Goal: Obtain resource: Download file/media

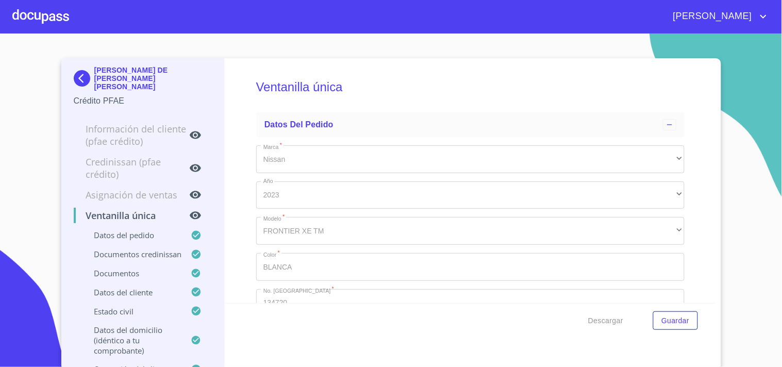
click at [49, 16] on div at bounding box center [40, 16] width 57 height 33
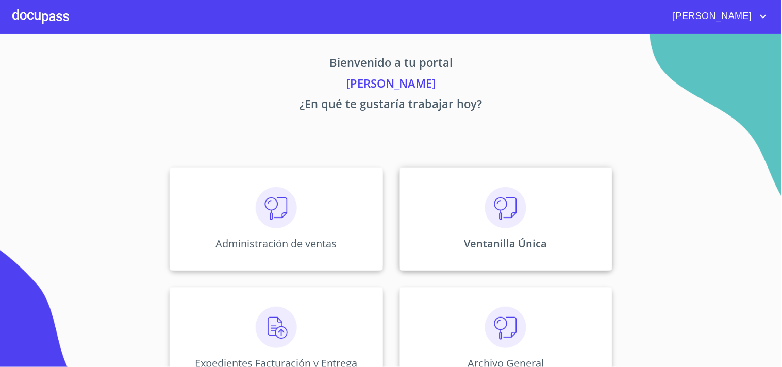
click at [449, 200] on div "Ventanilla Única" at bounding box center [506, 219] width 213 height 103
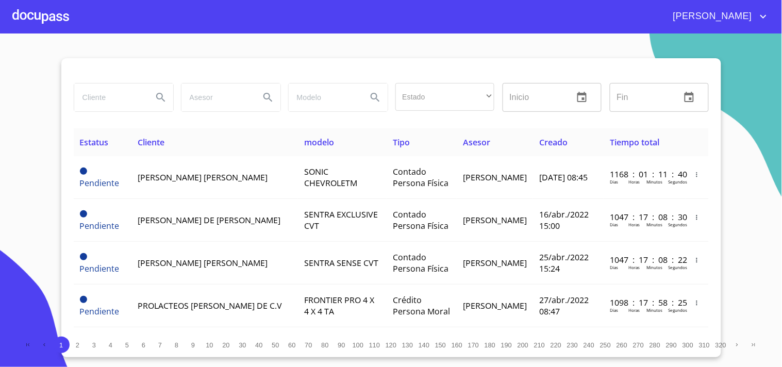
click at [108, 104] on input "search" at bounding box center [109, 98] width 70 height 28
type input "VISION NEW"
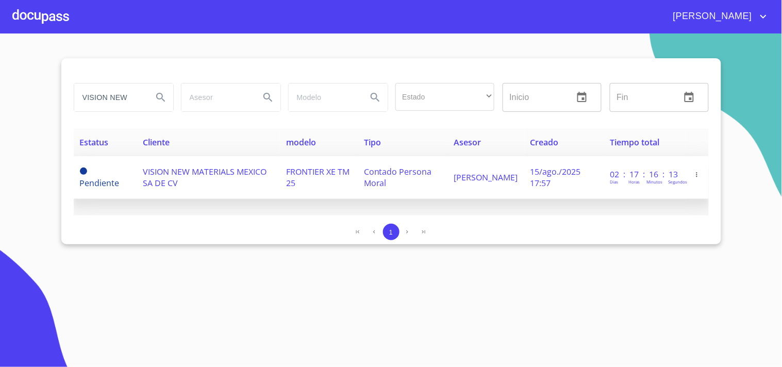
click at [319, 174] on span "FRONTIER XE TM 25" at bounding box center [317, 177] width 63 height 23
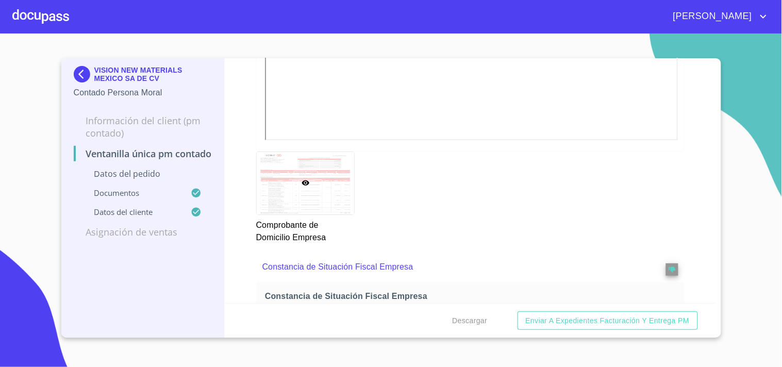
scroll to position [787, 0]
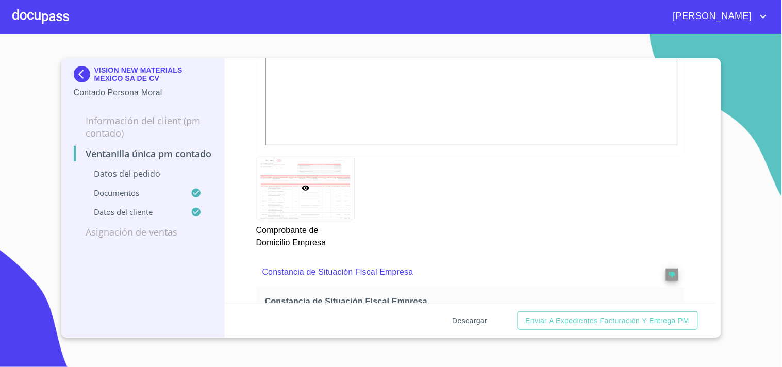
click at [486, 311] on button "Descargar" at bounding box center [469, 320] width 43 height 19
click at [59, 17] on div at bounding box center [40, 16] width 57 height 33
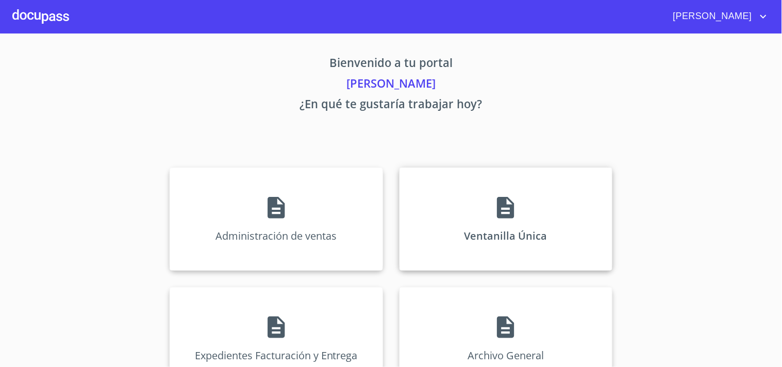
click at [497, 216] on icon at bounding box center [505, 208] width 17 height 22
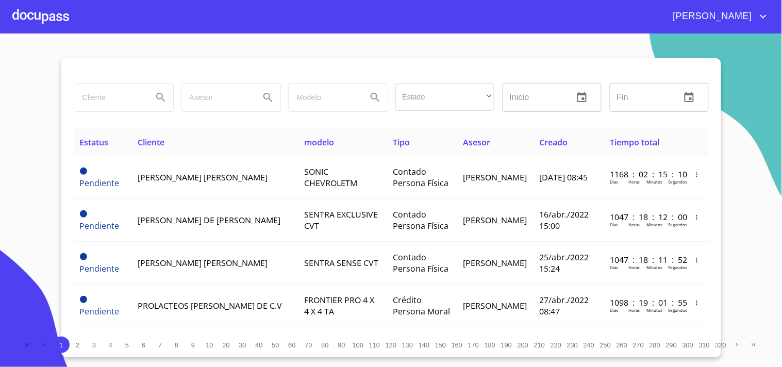
click at [105, 100] on input "search" at bounding box center [109, 98] width 70 height 28
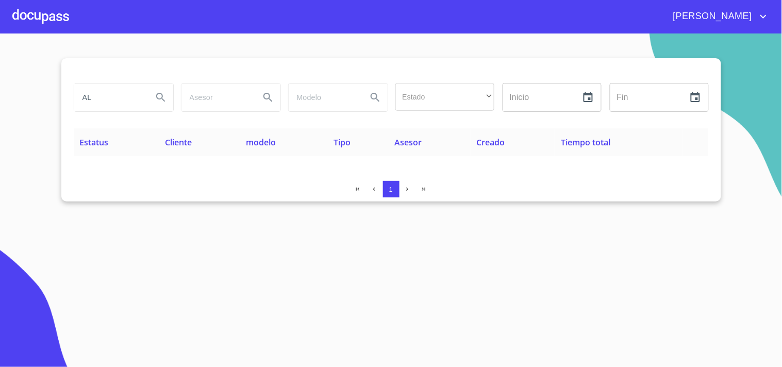
type input "A"
type input "PUENTES ROMERO"
click at [65, 19] on div at bounding box center [40, 16] width 57 height 33
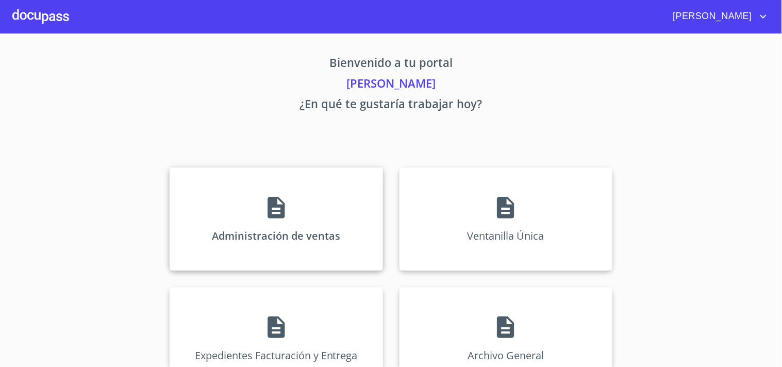
click at [263, 235] on div "Administración de ventas" at bounding box center [276, 219] width 213 height 103
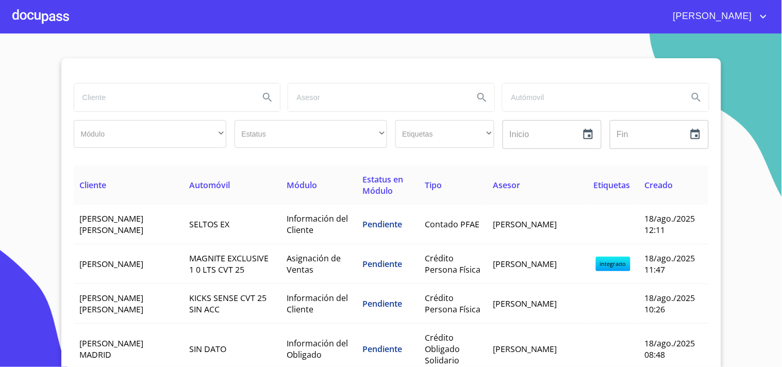
click at [202, 111] on input "search" at bounding box center [162, 98] width 177 height 28
type input "PUENTES ROMERO"
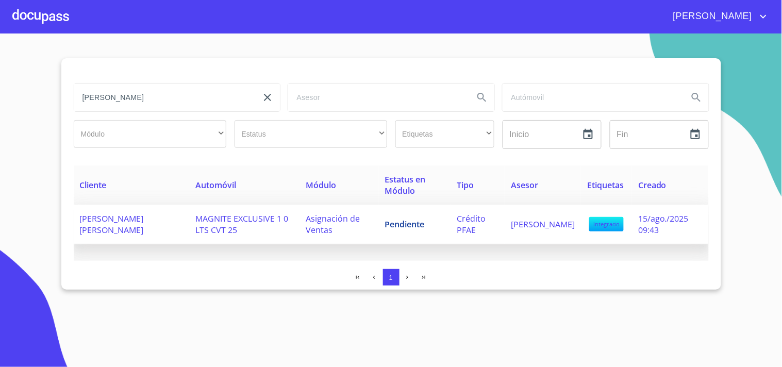
click at [394, 233] on td "Pendiente" at bounding box center [415, 225] width 72 height 40
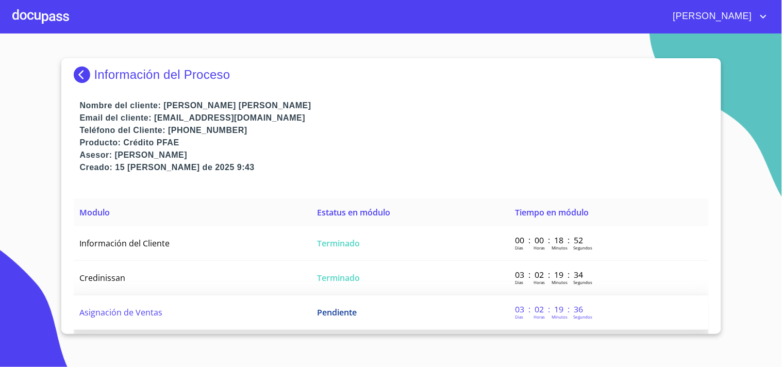
click at [333, 315] on span "Pendiente" at bounding box center [337, 312] width 40 height 11
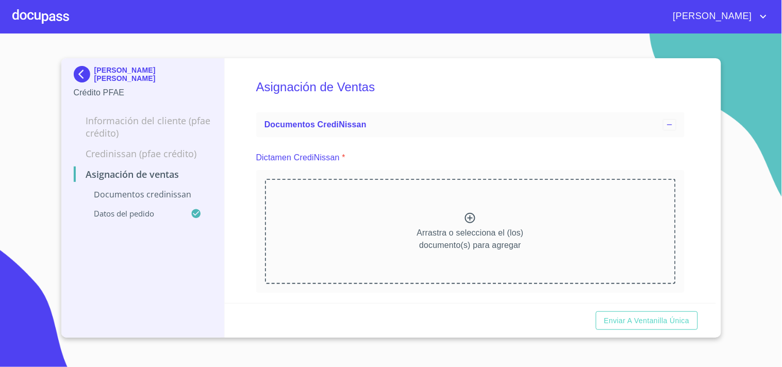
click at [28, 9] on div at bounding box center [40, 16] width 57 height 33
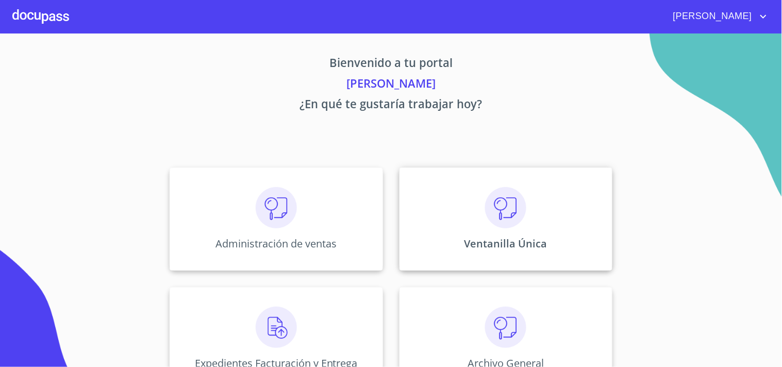
click at [459, 171] on div "Ventanilla Única" at bounding box center [506, 219] width 213 height 103
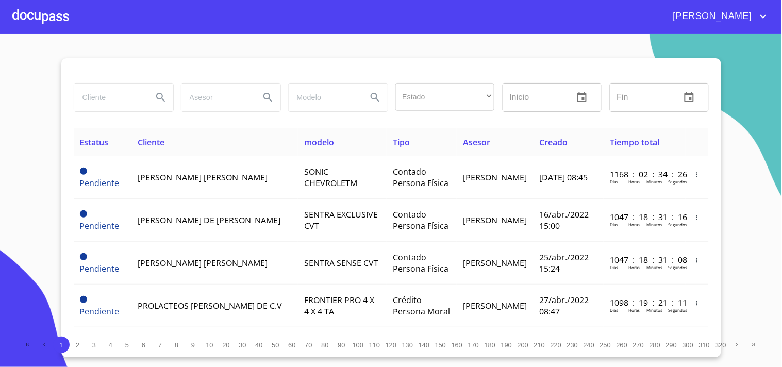
click at [93, 105] on input "search" at bounding box center [109, 98] width 70 height 28
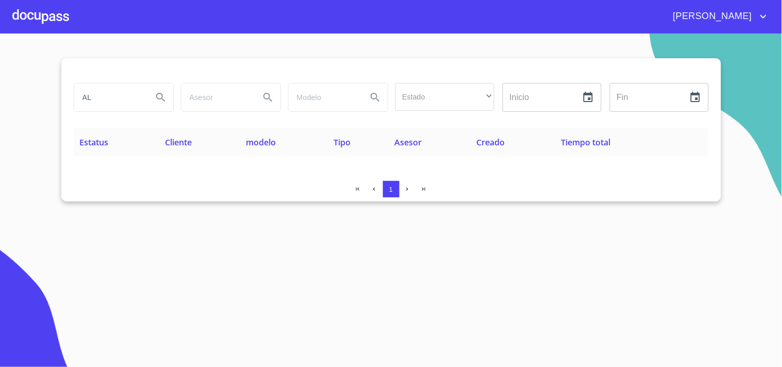
type input "A"
type input "PUENTES ROMERO"
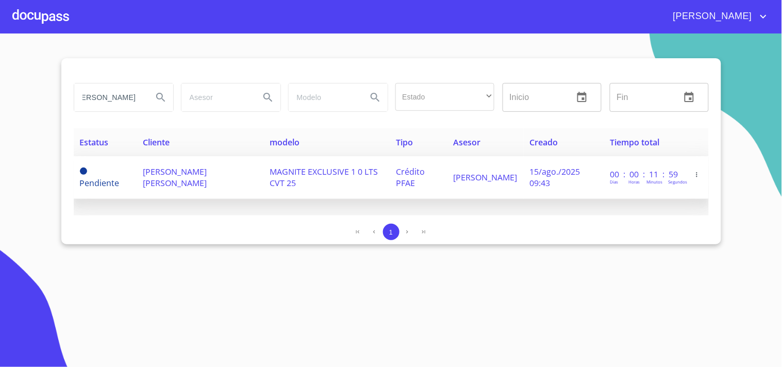
click at [181, 171] on span "ALEXANDRA PATRICIA PUENTES ROMERO" at bounding box center [175, 177] width 64 height 23
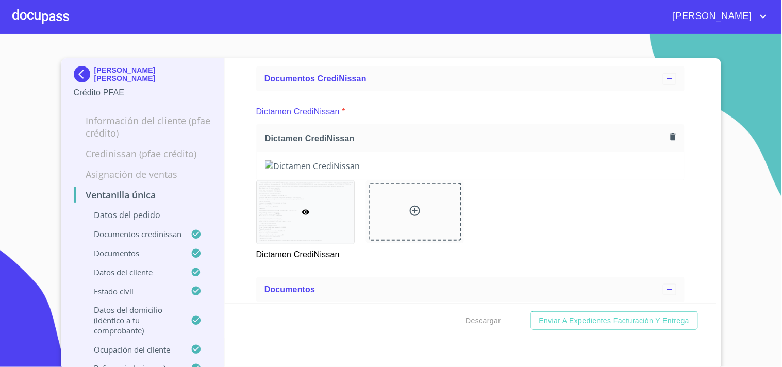
scroll to position [343, 0]
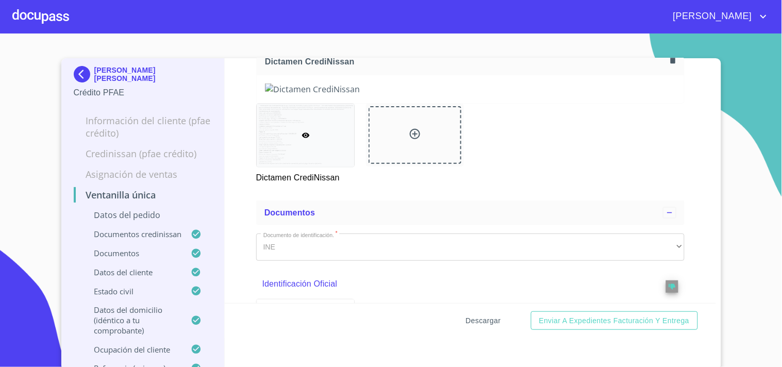
click at [486, 326] on span "Descargar" at bounding box center [483, 321] width 35 height 13
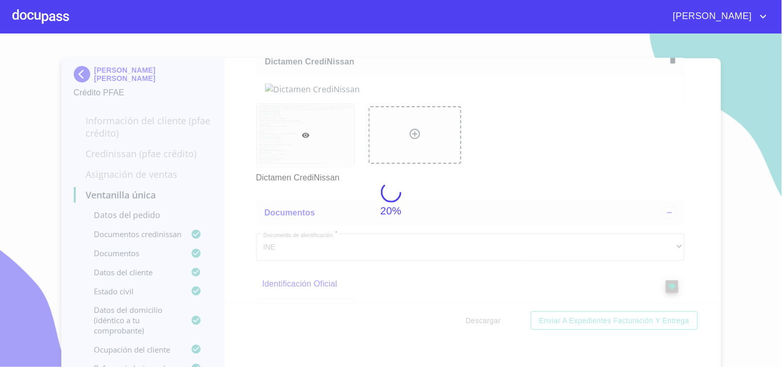
drag, startPoint x: 486, startPoint y: 326, endPoint x: 445, endPoint y: 323, distance: 40.8
click at [445, 323] on div "20%" at bounding box center [391, 201] width 782 height 334
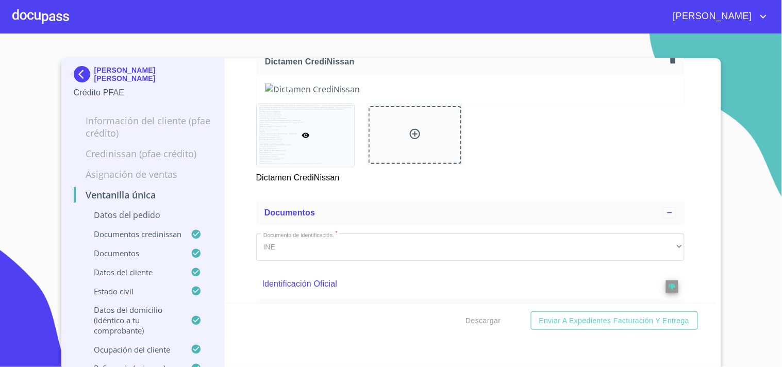
scroll to position [0, 0]
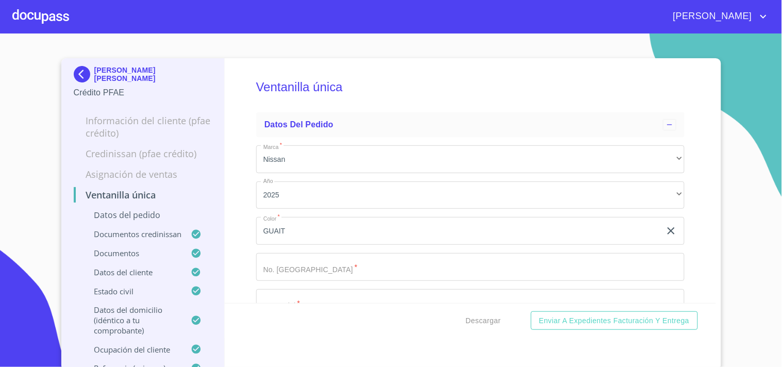
click at [553, 77] on h5 "Ventanilla única" at bounding box center [470, 87] width 428 height 42
click at [58, 6] on div at bounding box center [40, 16] width 57 height 33
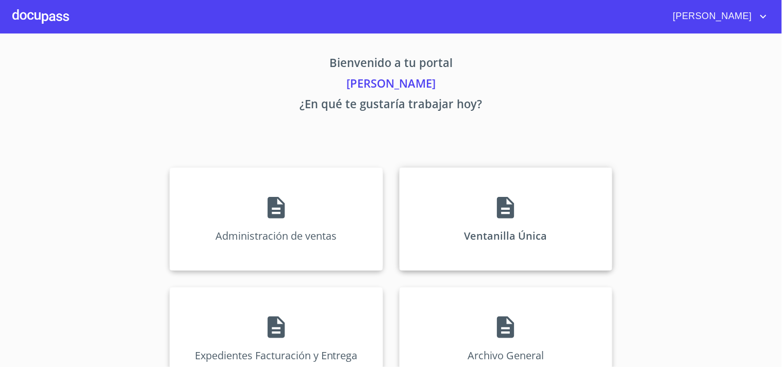
click at [449, 198] on div "Ventanilla Única" at bounding box center [506, 219] width 213 height 103
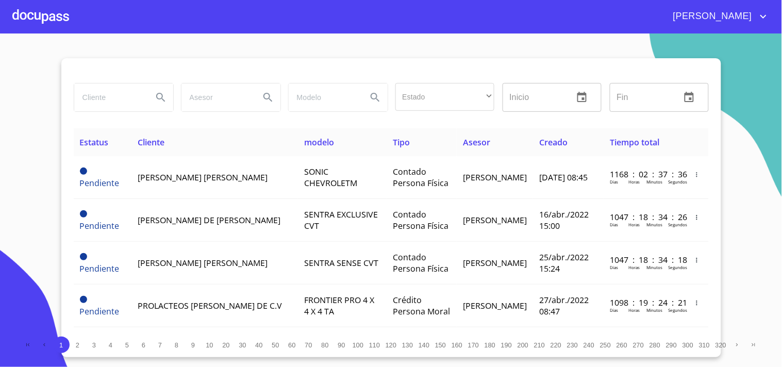
click at [110, 104] on input "search" at bounding box center [109, 98] width 70 height 28
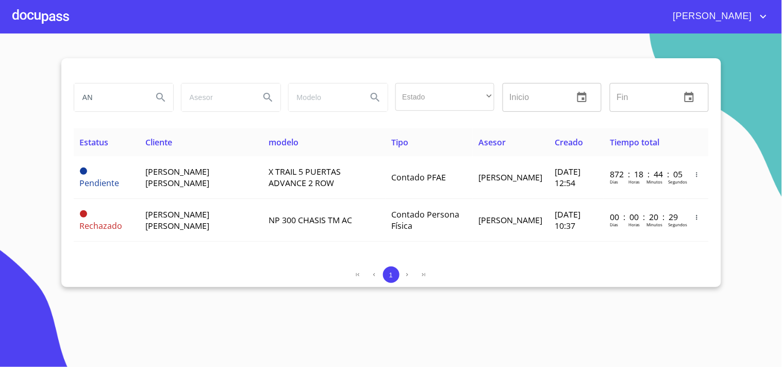
type input "A"
type input "MALDONADO FUENTES"
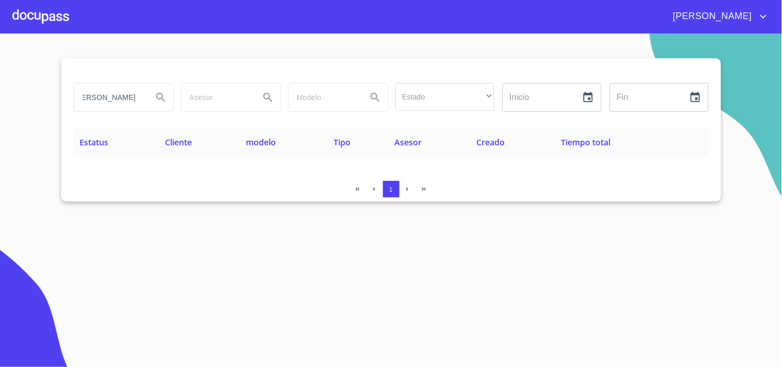
click at [41, 10] on div at bounding box center [40, 16] width 57 height 33
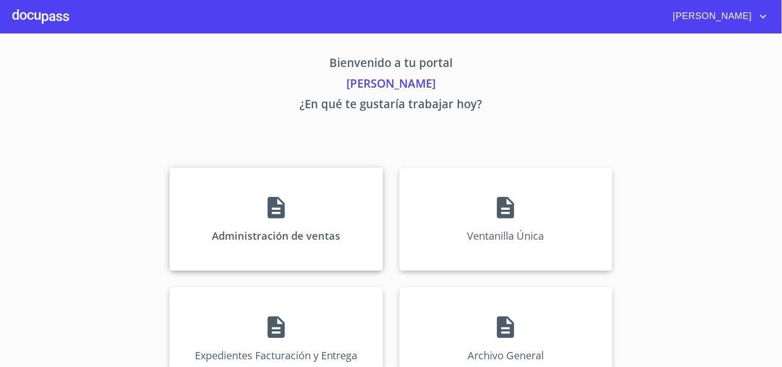
click at [339, 223] on div "Administración de ventas" at bounding box center [276, 219] width 213 height 103
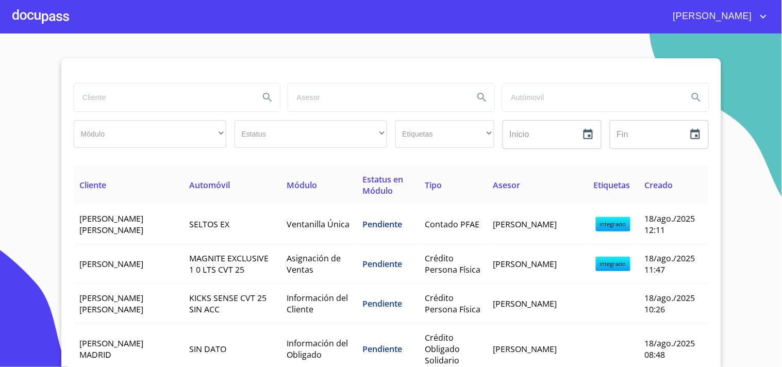
click at [145, 103] on input "search" at bounding box center [162, 98] width 177 height 28
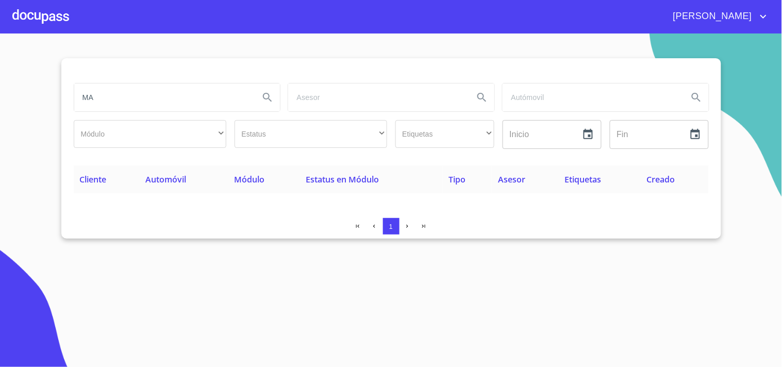
type input "M"
type input "ANA LORENA"
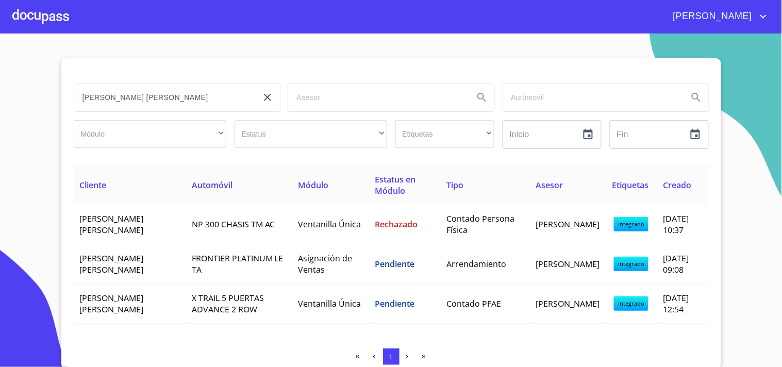
click at [187, 102] on input "ANA LORENA" at bounding box center [162, 98] width 177 height 28
drag, startPoint x: 191, startPoint y: 95, endPoint x: 62, endPoint y: 94, distance: 128.4
click at [62, 94] on div "ANA LORENA Módulo ​ ​ Estatus ​ ​ Etiquetas ​ ​ Inicio ​ Fin ​ Cliente Automóvi…" at bounding box center [391, 213] width 660 height 311
type input "q"
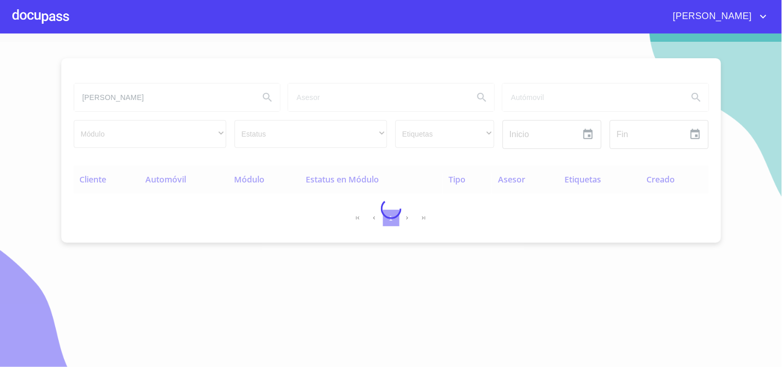
type input "ANA L MALDONADO"
click at [38, 18] on div at bounding box center [40, 16] width 57 height 33
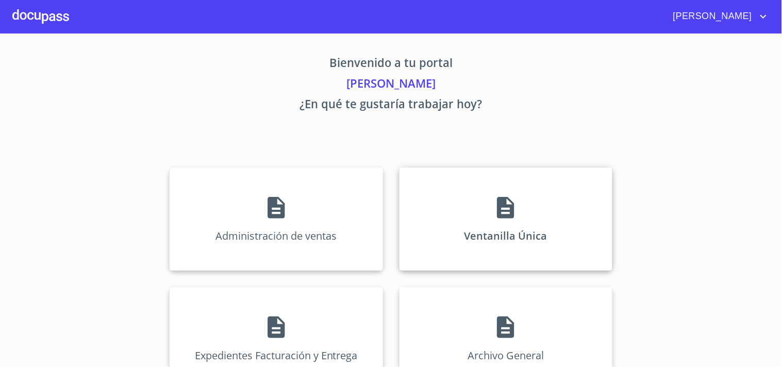
click at [540, 211] on div "Ventanilla Única" at bounding box center [506, 219] width 213 height 103
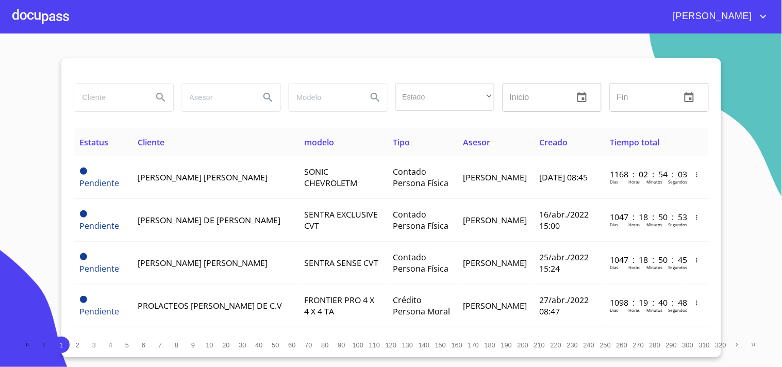
click at [114, 91] on input "search" at bounding box center [109, 98] width 70 height 28
type input "a"
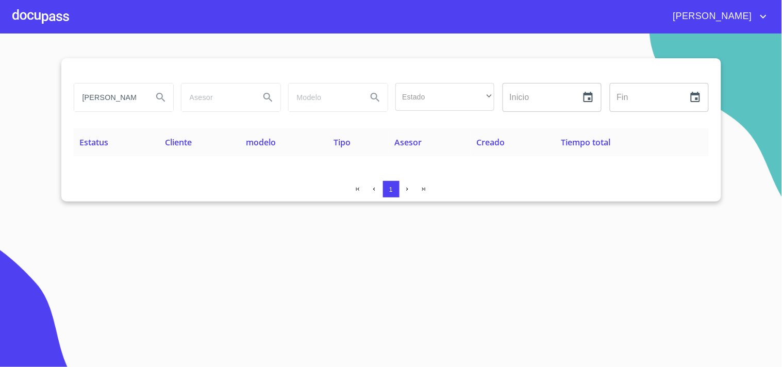
type input "ANA LORENA"
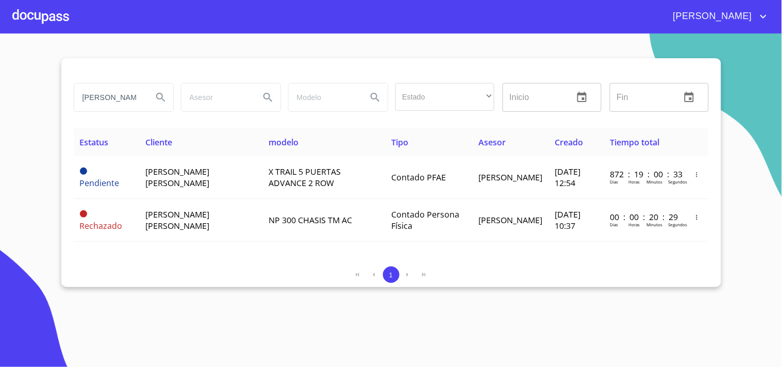
drag, startPoint x: 140, startPoint y: 105, endPoint x: 0, endPoint y: 127, distance: 141.5
click at [0, 127] on section "ANA LORENA Estado ​ ​ Inicio ​ Fin ​ Estatus Cliente modelo Tipo Asesor Creado …" at bounding box center [391, 201] width 782 height 334
type input "MALDONADO FUENTES"
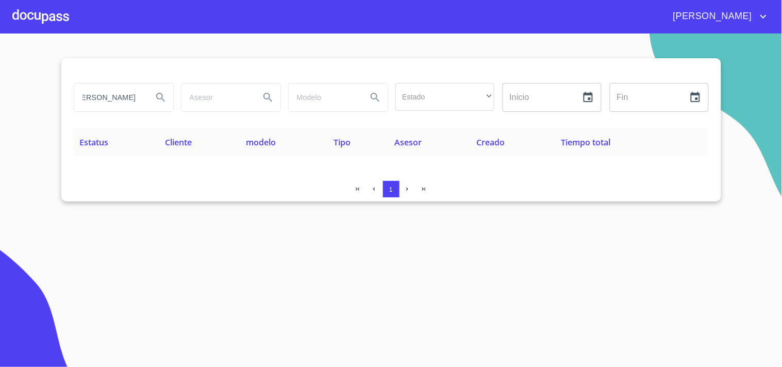
click at [54, 14] on div at bounding box center [40, 16] width 57 height 33
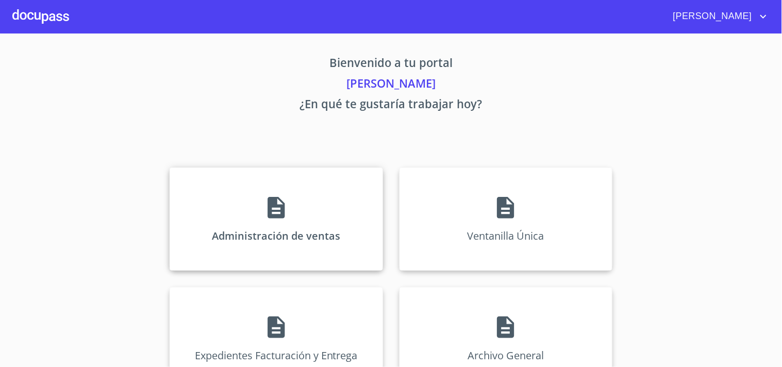
click at [241, 187] on div "Administración de ventas" at bounding box center [276, 219] width 213 height 103
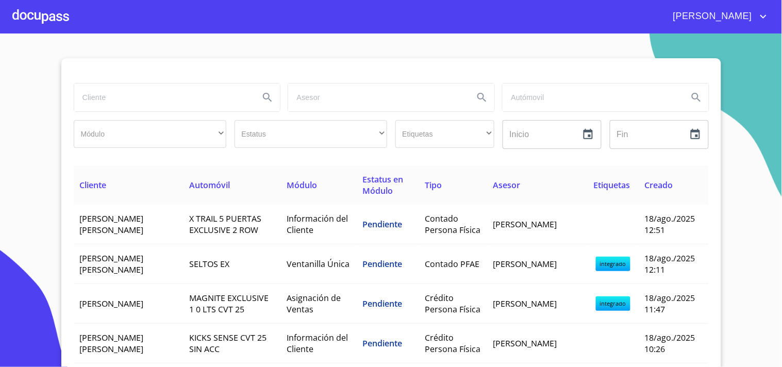
click at [241, 95] on input "search" at bounding box center [162, 98] width 177 height 28
type input "MALDONADO FUENTES"
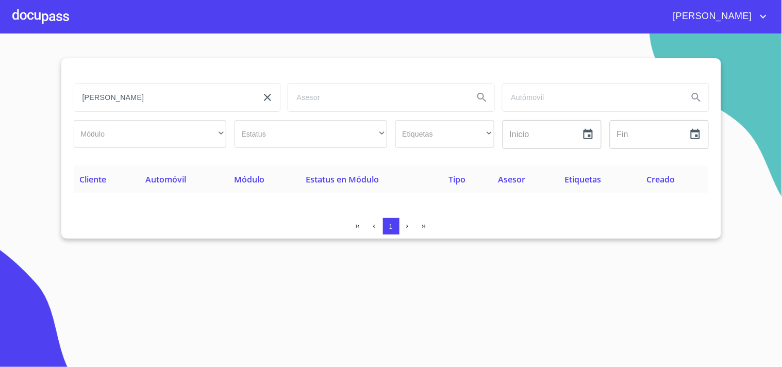
click at [49, 14] on div at bounding box center [40, 16] width 57 height 33
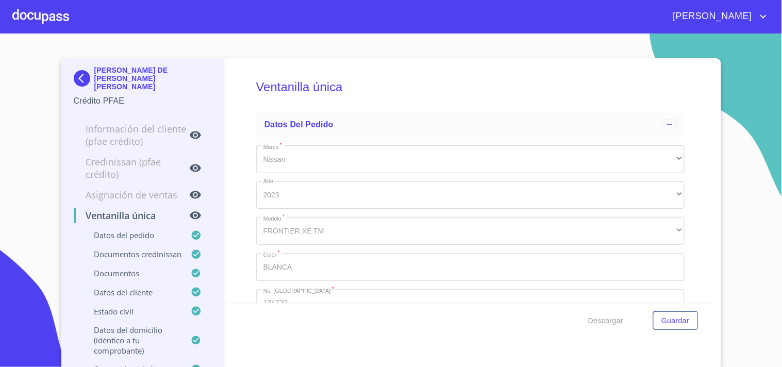
click at [35, 1] on div at bounding box center [40, 16] width 57 height 33
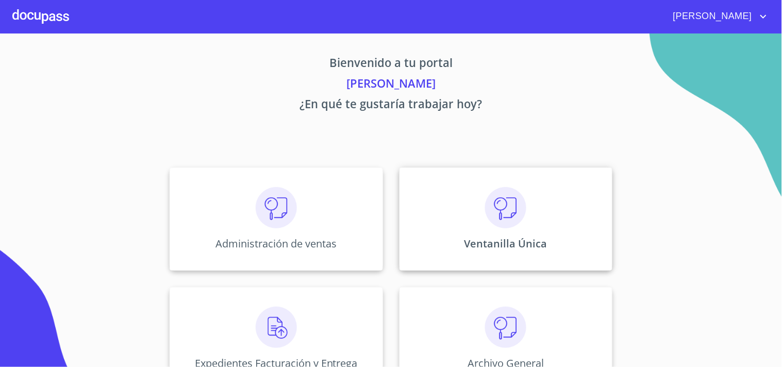
click at [534, 250] on p "Ventanilla Única" at bounding box center [506, 244] width 83 height 14
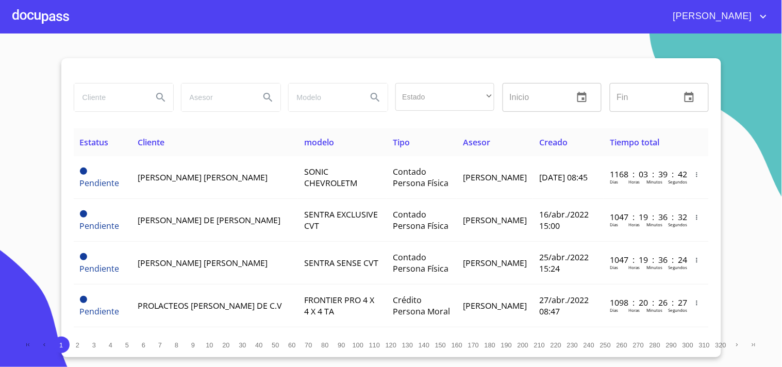
click at [147, 109] on div at bounding box center [123, 98] width 99 height 28
type input "a"
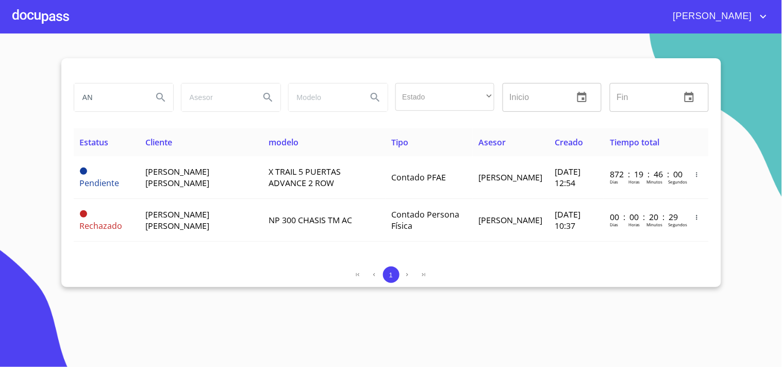
type input "A"
click at [44, 11] on div at bounding box center [40, 16] width 57 height 33
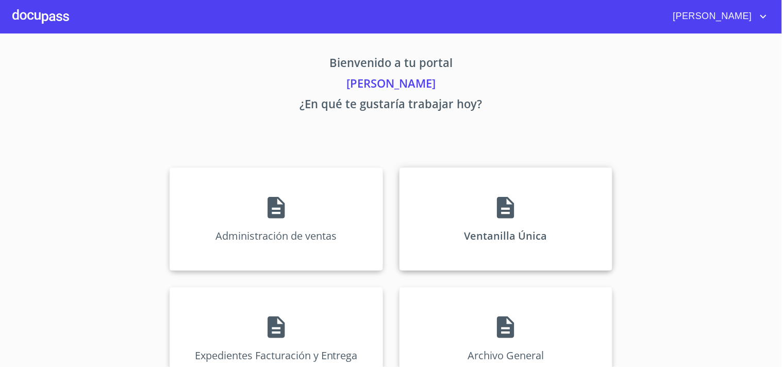
click at [579, 194] on div "Ventanilla Única" at bounding box center [506, 219] width 213 height 103
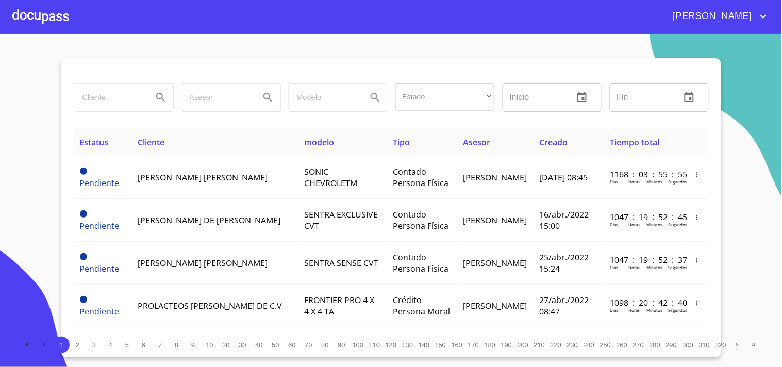
click at [122, 89] on input "search" at bounding box center [109, 98] width 70 height 28
type input "j"
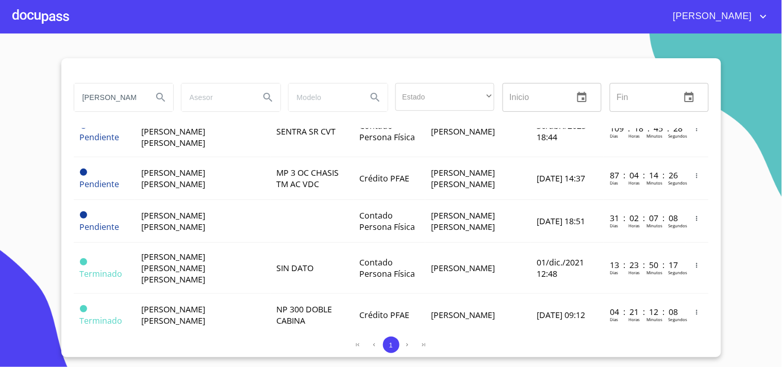
drag, startPoint x: 147, startPoint y: 107, endPoint x: 0, endPoint y: 134, distance: 150.0
click at [0, 125] on section "JOSE ALFREDO Estado ​ ​ Inicio ​ Fin ​ Estatus Cliente modelo Tipo Asesor Cread…" at bounding box center [391, 201] width 782 height 334
click at [111, 91] on input "[PERSON_NAME] [PERSON_NAME]" at bounding box center [109, 98] width 70 height 28
drag, startPoint x: 131, startPoint y: 100, endPoint x: 0, endPoint y: 143, distance: 138.1
click at [0, 143] on section "JOSE ALFREDO Estado ​ ​ Inicio ​ Fin ​ Estatus Cliente modelo Tipo Asesor Cread…" at bounding box center [391, 201] width 782 height 334
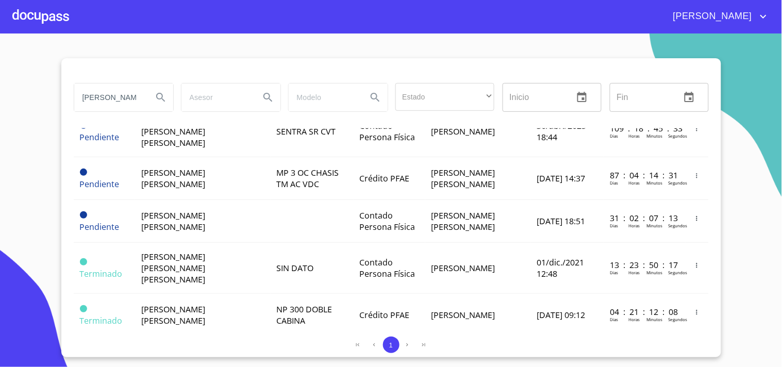
type input "O"
type input "FLORES CARILLO"
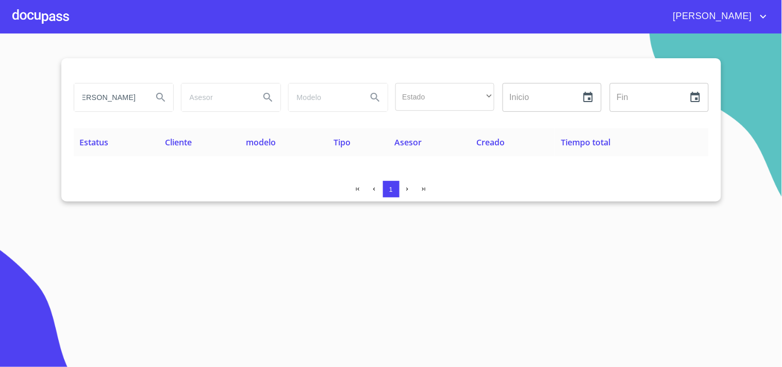
scroll to position [0, 0]
click at [12, 18] on div at bounding box center [40, 16] width 57 height 33
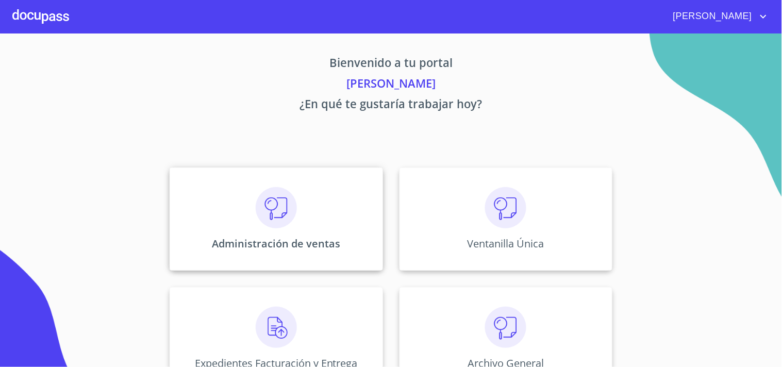
click at [224, 182] on div "Administración de ventas" at bounding box center [276, 219] width 213 height 103
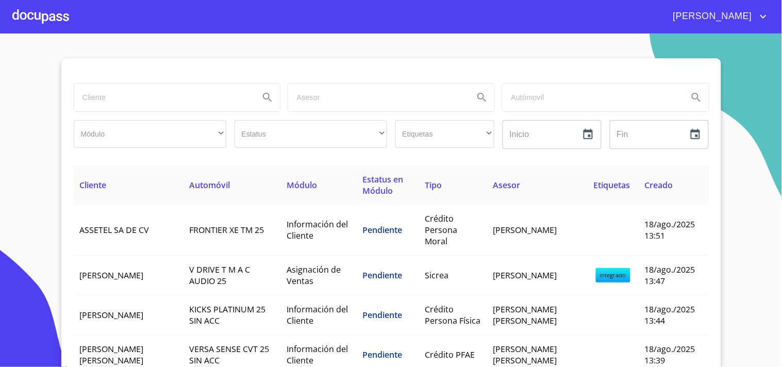
click at [105, 79] on div at bounding box center [177, 97] width 214 height 37
click at [100, 106] on input "search" at bounding box center [162, 98] width 177 height 28
type input "JOSE ALFREDO FLORES"
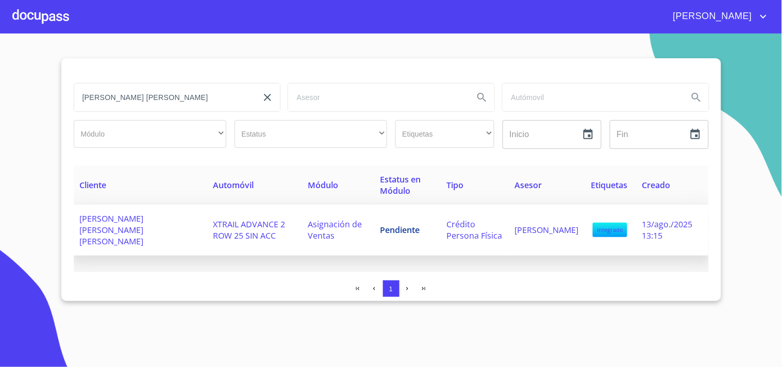
click at [352, 227] on td "Asignación de Ventas" at bounding box center [338, 230] width 72 height 51
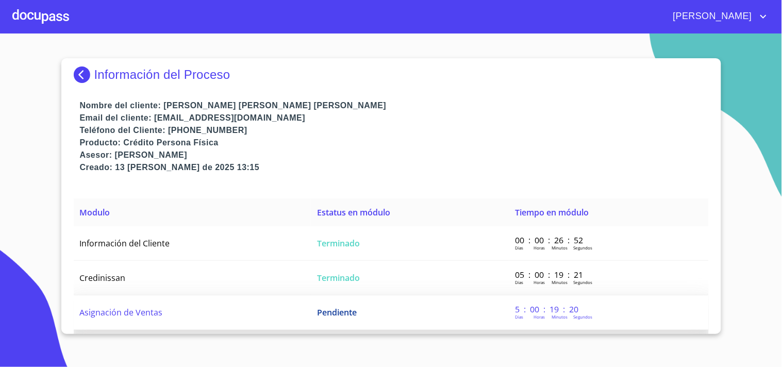
click at [454, 317] on td "Pendiente" at bounding box center [410, 312] width 198 height 35
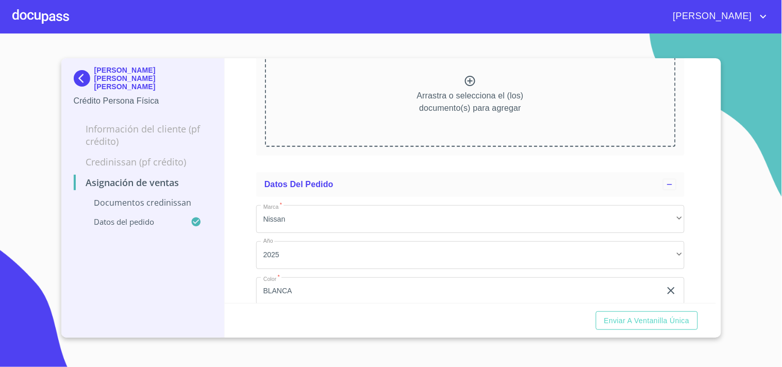
scroll to position [223, 0]
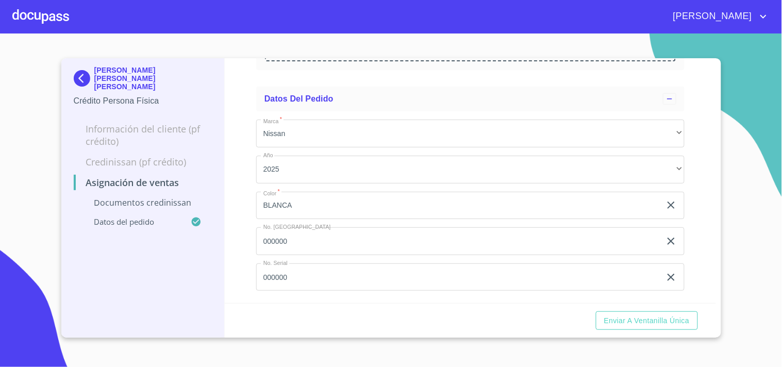
click at [57, 14] on div at bounding box center [40, 16] width 57 height 33
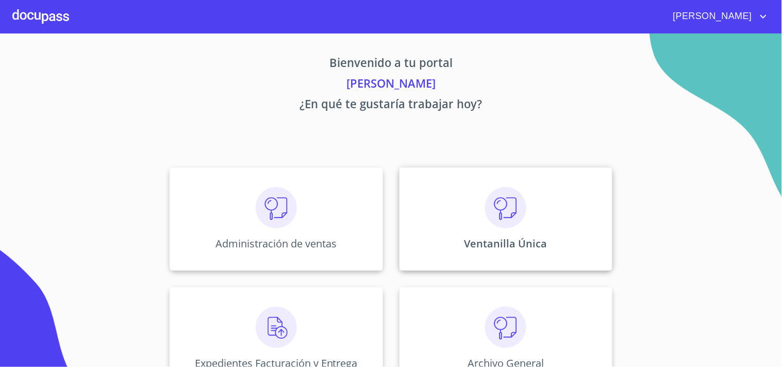
click at [514, 246] on p "Ventanilla Única" at bounding box center [506, 244] width 83 height 14
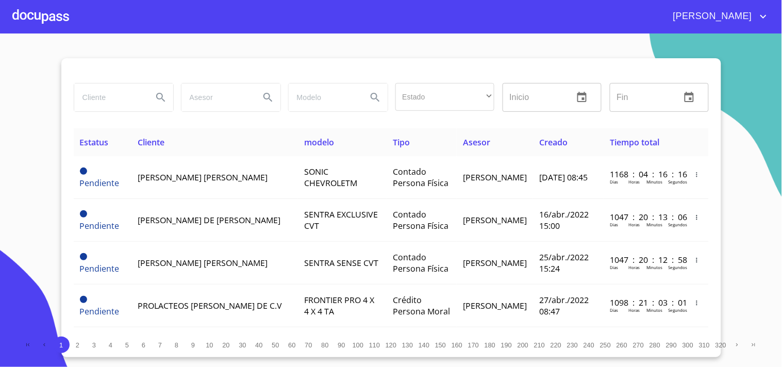
click at [124, 98] on input "search" at bounding box center [109, 98] width 70 height 28
type input "EDUARDO VARGAS"
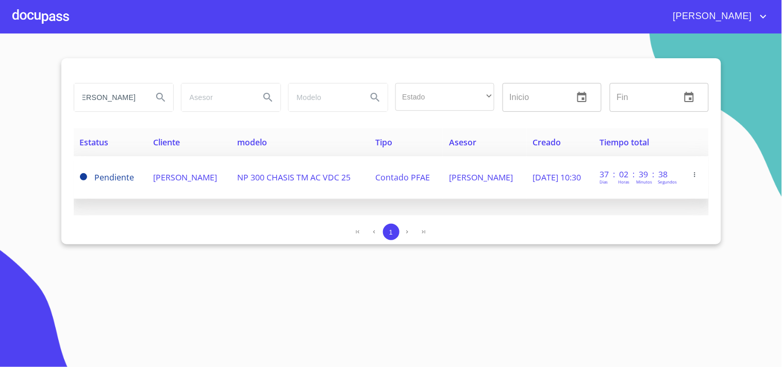
scroll to position [0, 0]
click at [351, 178] on span "NP 300 CHASIS TM AC VDC 25" at bounding box center [293, 177] width 113 height 11
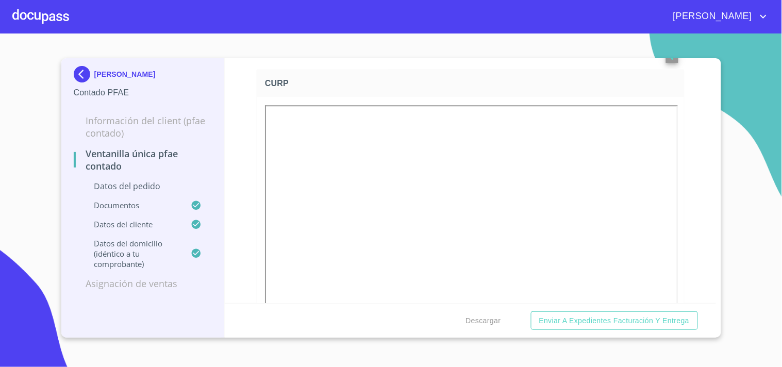
scroll to position [1719, 0]
click at [69, 20] on div "[PERSON_NAME]" at bounding box center [419, 16] width 701 height 16
click at [44, 15] on div at bounding box center [40, 16] width 57 height 33
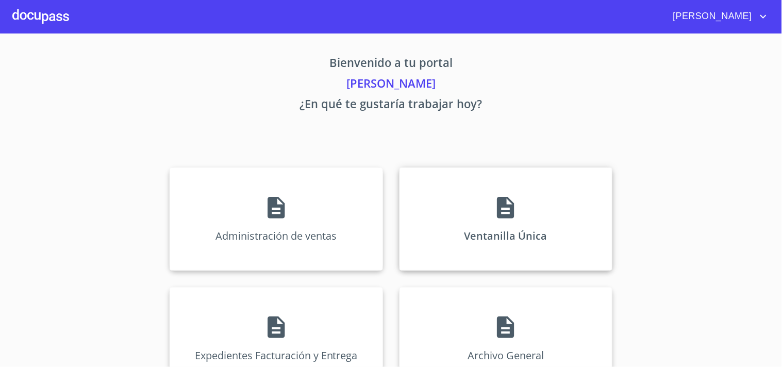
click at [497, 229] on p "Ventanilla Única" at bounding box center [506, 236] width 83 height 14
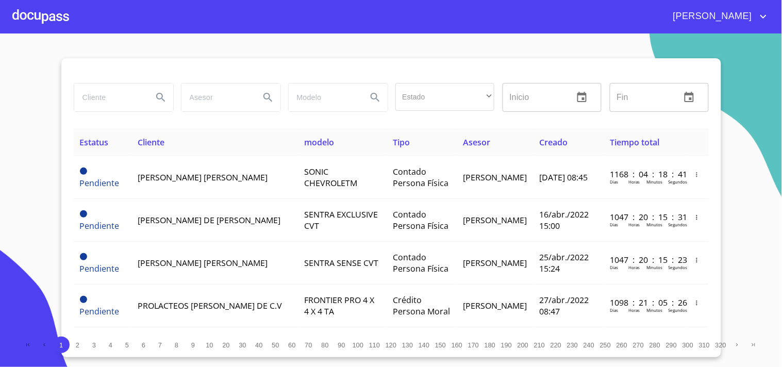
click at [118, 96] on input "search" at bounding box center [109, 98] width 70 height 28
type input "MANUEL CELIS"
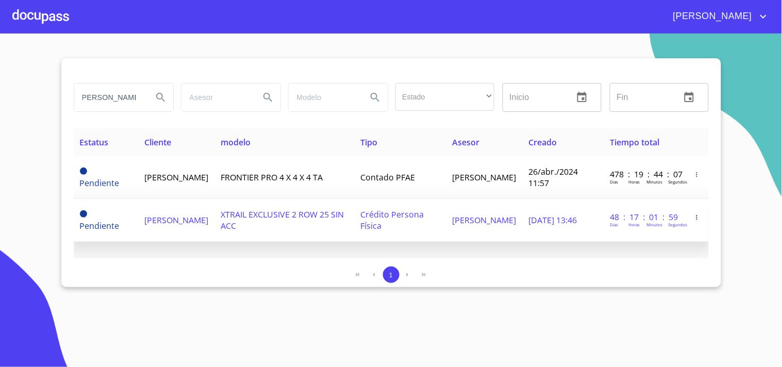
click at [581, 229] on td "30/jun./2025 13:46" at bounding box center [562, 220] width 81 height 43
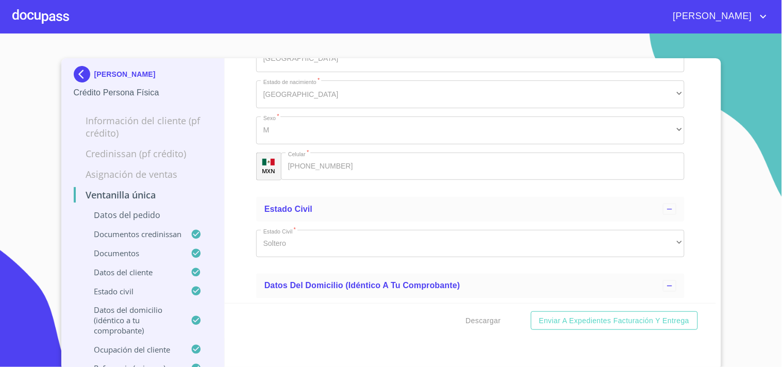
scroll to position [3323, 0]
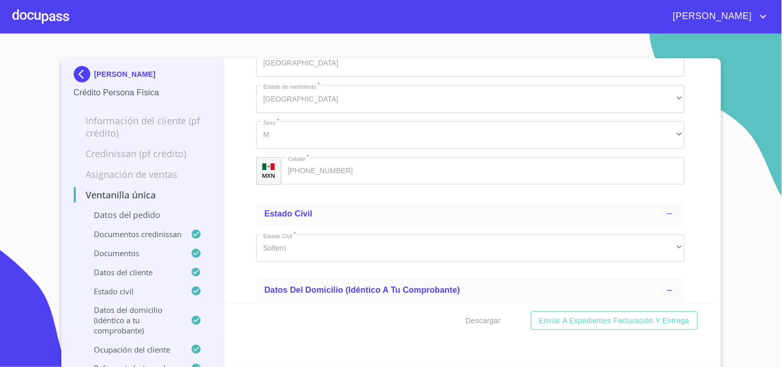
click at [44, 21] on div at bounding box center [40, 16] width 57 height 33
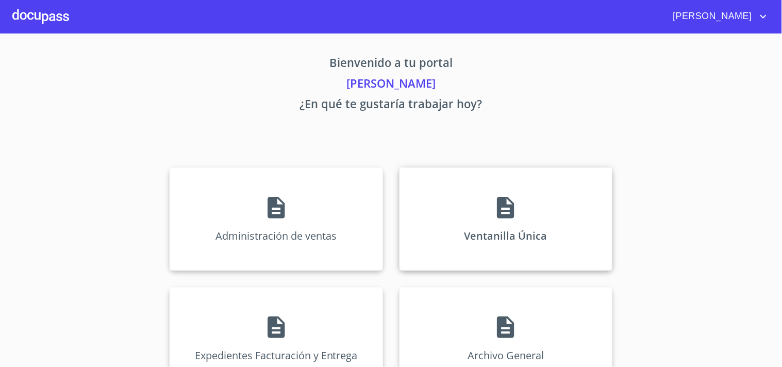
click at [530, 213] on div "Ventanilla Única" at bounding box center [506, 219] width 213 height 103
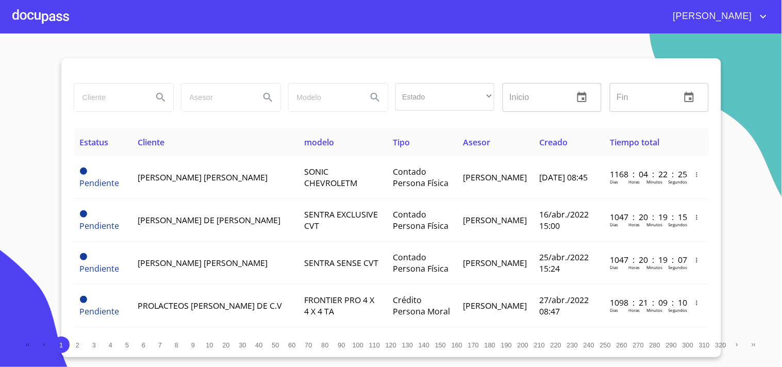
click at [116, 100] on input "search" at bounding box center [109, 98] width 70 height 28
type input "JULIO CESAR"
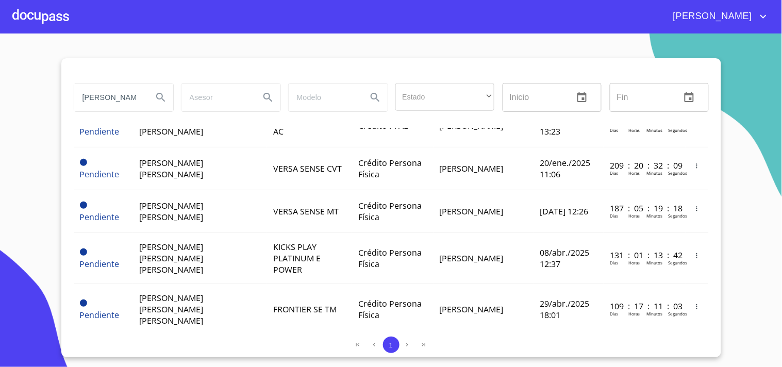
scroll to position [458, 0]
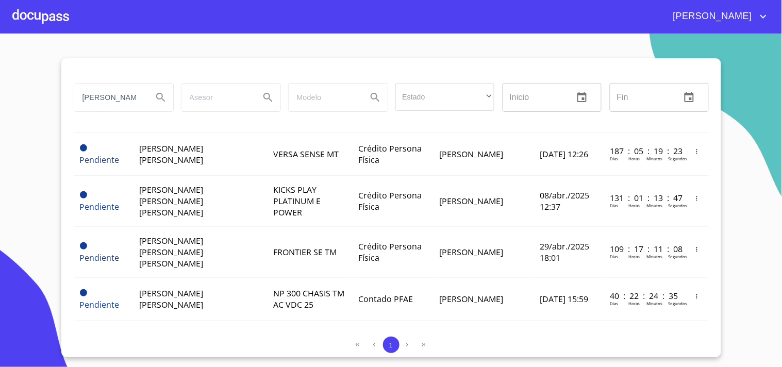
click at [296, 288] on span "NP 300 CHASIS TM AC VDC 25" at bounding box center [308, 299] width 71 height 23
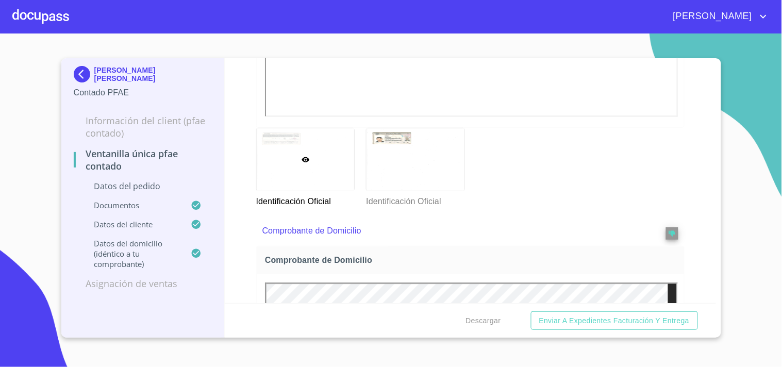
scroll to position [687, 0]
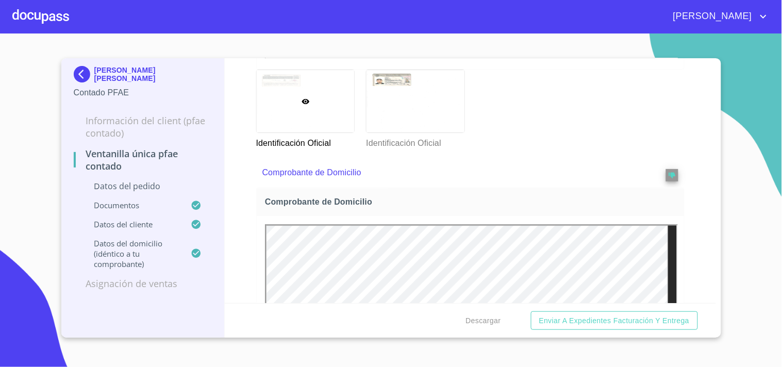
click at [0, 0] on div at bounding box center [0, 0] width 0 height 0
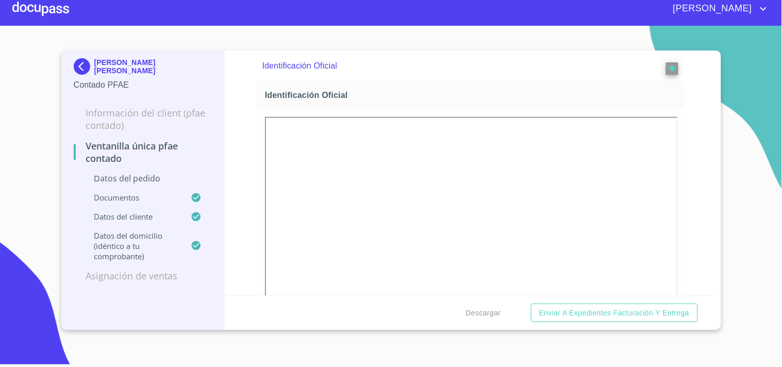
scroll to position [458, 0]
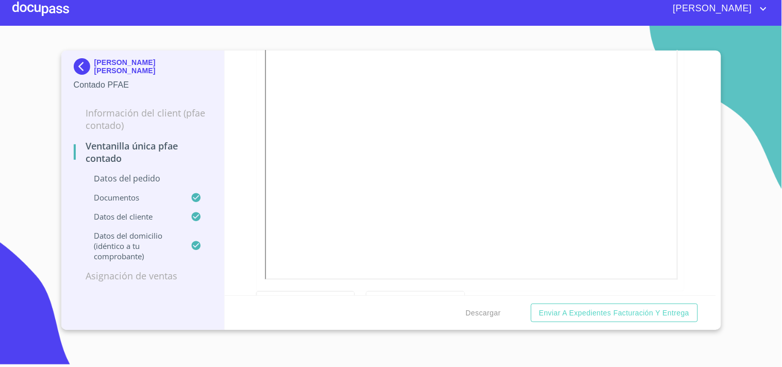
click at [36, 9] on div at bounding box center [40, 8] width 57 height 33
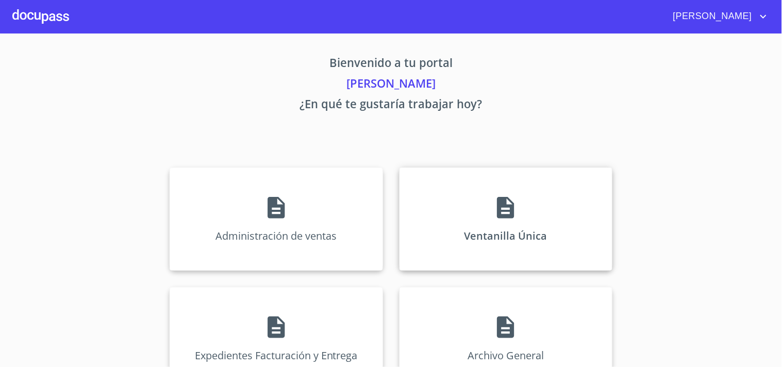
click at [528, 259] on div "Ventanilla Única" at bounding box center [506, 219] width 213 height 103
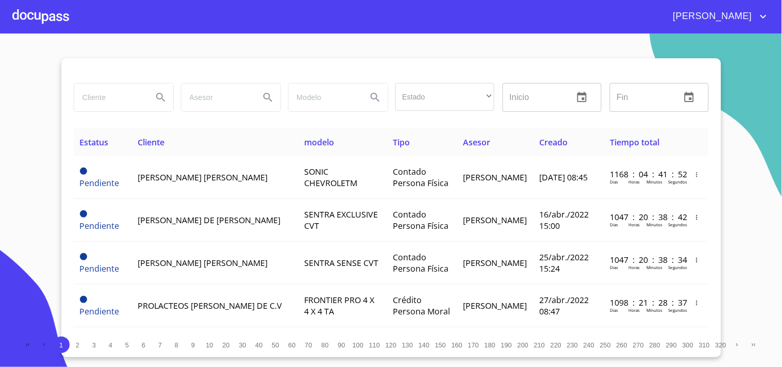
click at [116, 104] on input "search" at bounding box center [109, 98] width 70 height 28
type input "[PERSON_NAME] [PERSON_NAME]"
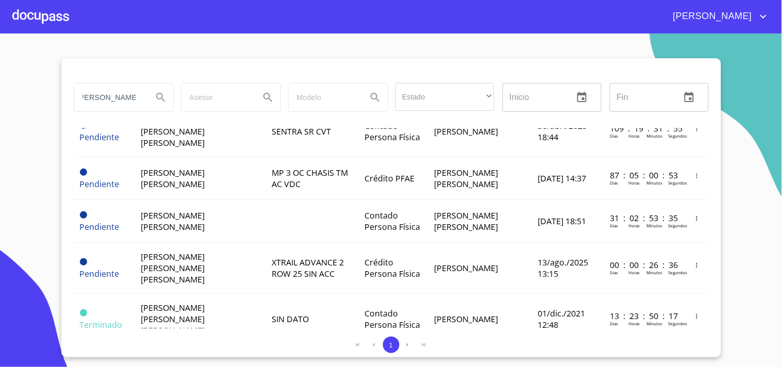
scroll to position [0, 0]
click at [382, 268] on td "Crédito Persona Física" at bounding box center [393, 268] width 70 height 51
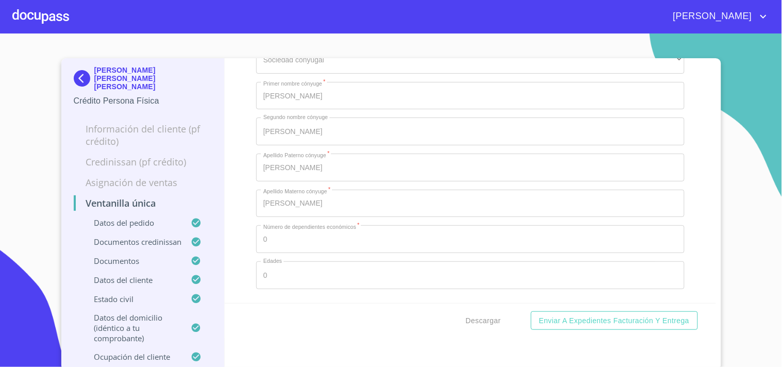
scroll to position [4354, 0]
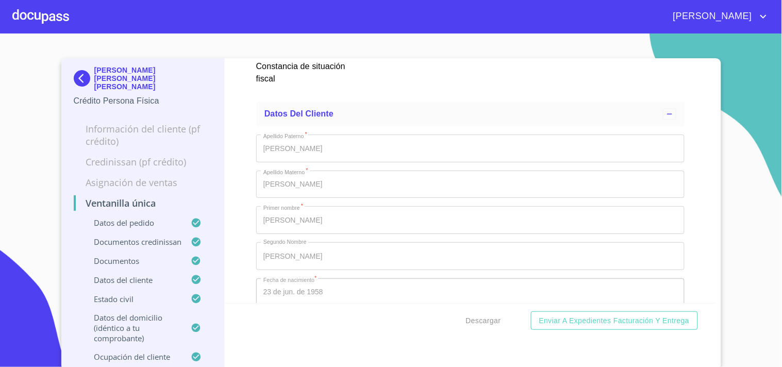
scroll to position [3609, 0]
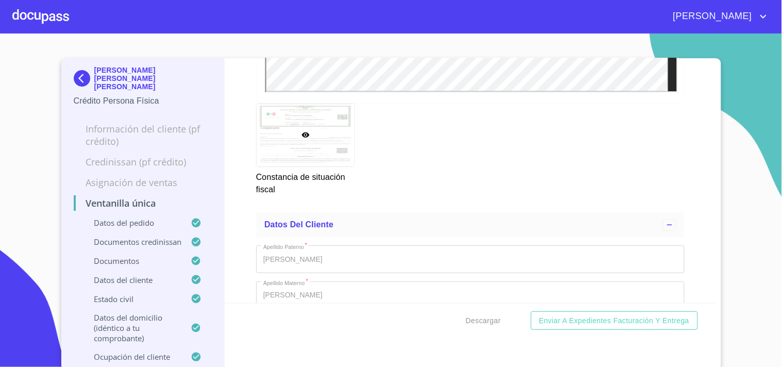
click at [25, 5] on div at bounding box center [40, 16] width 57 height 33
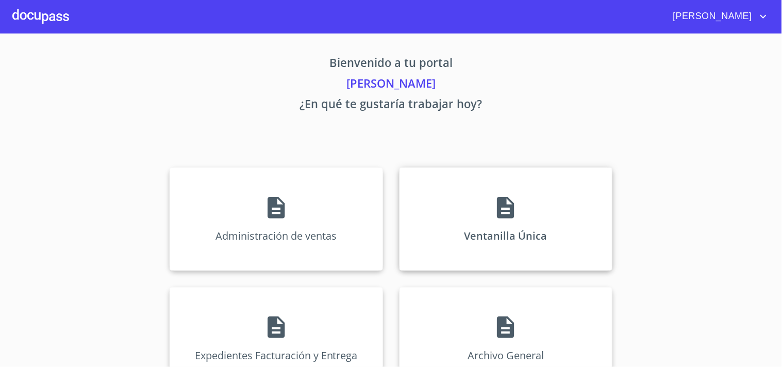
click at [488, 204] on div "Ventanilla Única" at bounding box center [506, 219] width 213 height 103
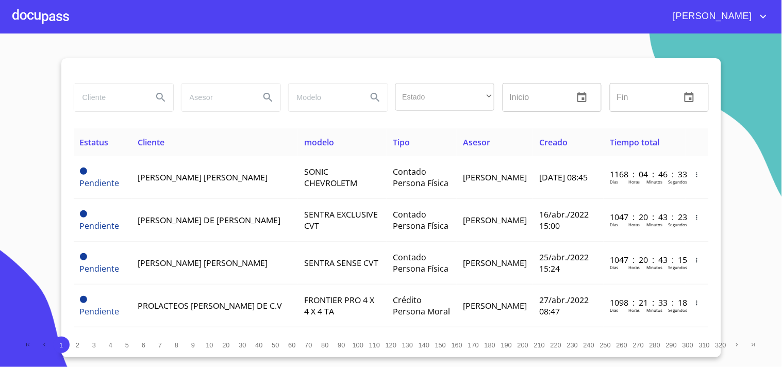
click at [150, 111] on div at bounding box center [123, 98] width 99 height 28
type input "j"
type input "[PERSON_NAME] [PERSON_NAME]"
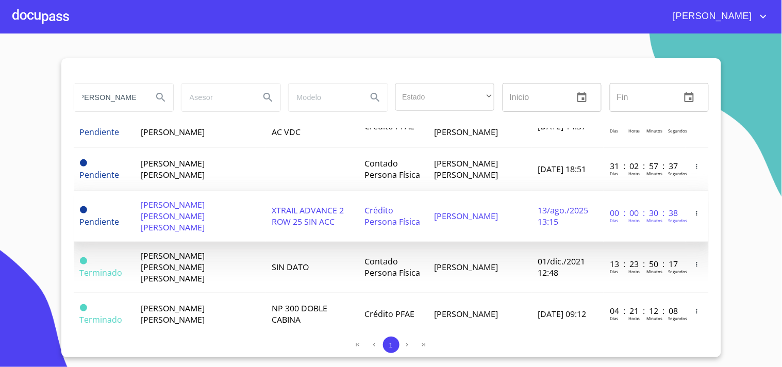
scroll to position [0, 0]
click at [272, 205] on span "XTRAIL ADVANCE 2 ROW 25 SIN ACC" at bounding box center [308, 216] width 72 height 23
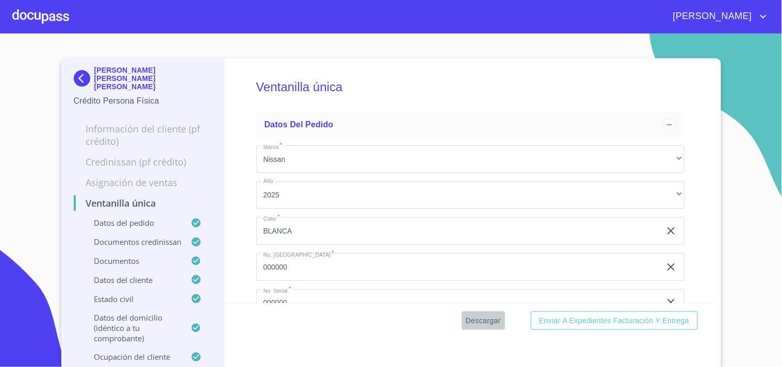
click at [490, 321] on span "Descargar" at bounding box center [483, 321] width 35 height 13
